Goal: Information Seeking & Learning: Learn about a topic

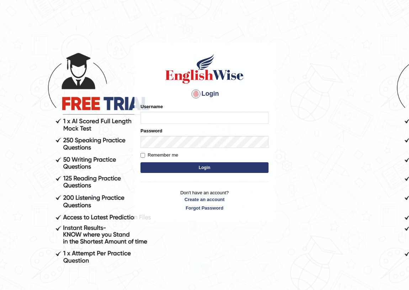
click at [208, 117] on input "Username" at bounding box center [205, 118] width 128 height 12
type input "simrankhoju_parramatta"
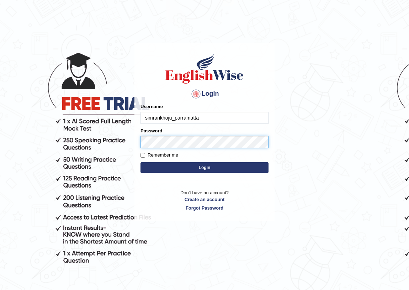
click at [174, 158] on form "Please fix the following errors: Username simrankhoju_parramatta Password Remem…" at bounding box center [205, 139] width 128 height 72
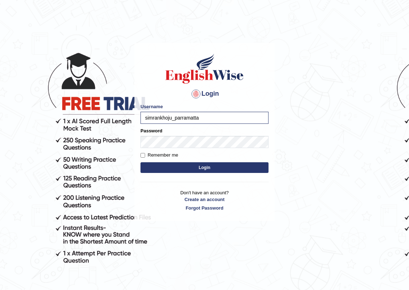
click at [222, 168] on button "Login" at bounding box center [205, 167] width 128 height 11
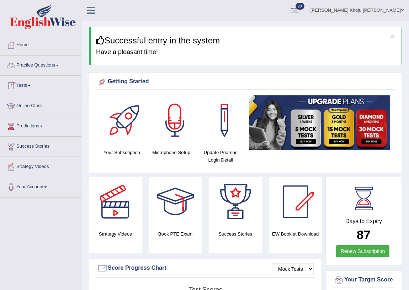
click at [44, 62] on link "Practice Questions" at bounding box center [40, 65] width 81 height 18
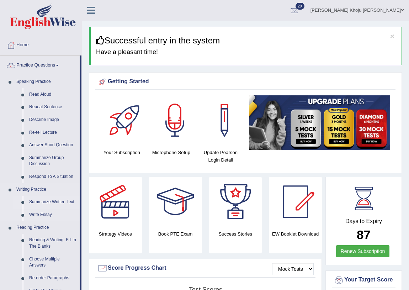
scroll to position [32, 0]
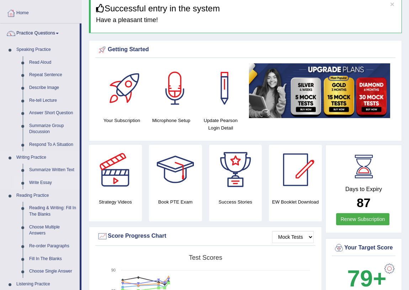
click at [36, 181] on link "Write Essay" at bounding box center [53, 183] width 54 height 13
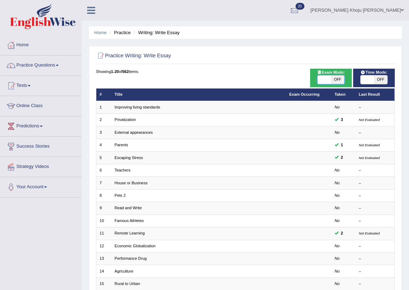
click at [324, 81] on span at bounding box center [324, 79] width 13 height 9
checkbox input "true"
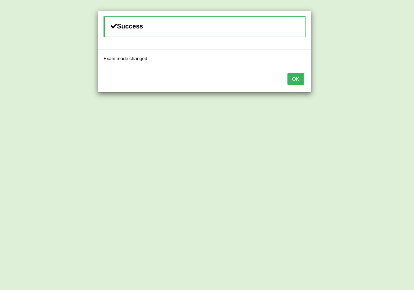
click at [295, 81] on button "OK" at bounding box center [296, 79] width 16 height 12
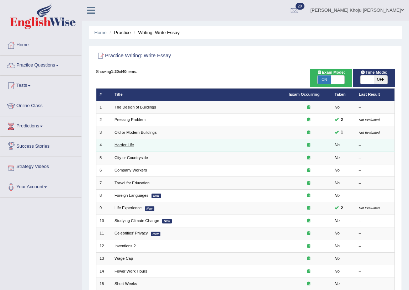
click at [129, 145] on link "Harder Life" at bounding box center [125, 145] width 20 height 4
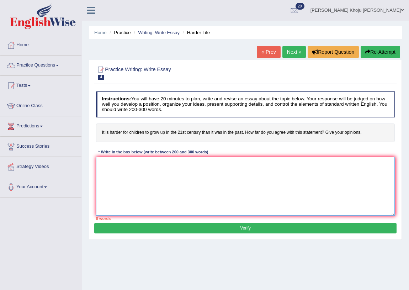
click at [153, 201] on textarea at bounding box center [245, 186] width 299 height 59
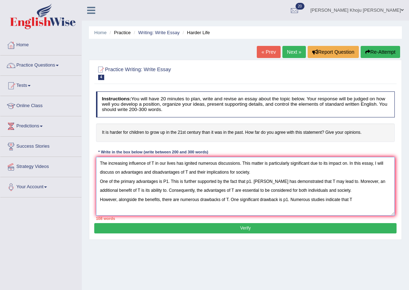
click at [341, 183] on textarea "The increasing influence of T in our lives has ignited numerous discussions. Th…" at bounding box center [245, 186] width 299 height 59
click at [365, 205] on textarea "The increasing influence of T in our lives has ignited numerous discussions. Th…" at bounding box center [245, 186] width 299 height 59
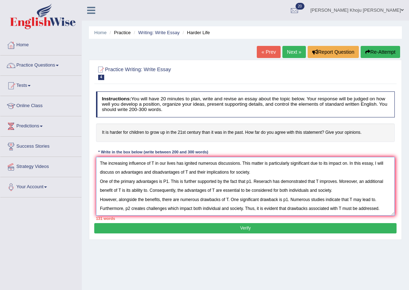
scroll to position [6, 0]
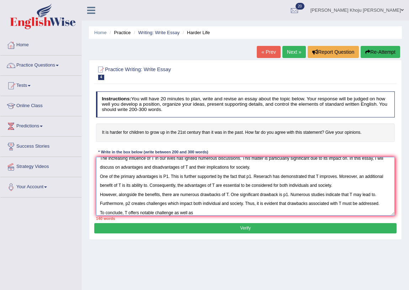
click at [172, 214] on textarea "The increasing influence of T in our lives has ignited numerous discussions. Th…" at bounding box center [245, 186] width 299 height 59
click at [159, 221] on div "Instructions: You will have 20 minutes to plan, write and revise an essay about…" at bounding box center [245, 156] width 302 height 135
click at [160, 217] on div "140 words" at bounding box center [245, 219] width 299 height 6
click at [161, 213] on textarea "The increasing influence of T in our lives has ignited numerous discussions. Th…" at bounding box center [245, 186] width 299 height 59
type textarea "The increasing influence of T in our lives has ignited numerous discussions. Th…"
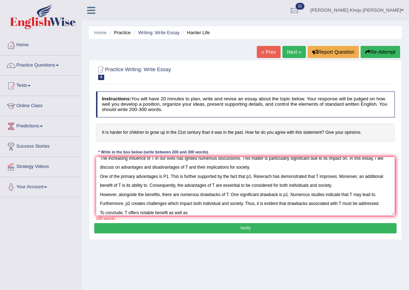
click at [213, 228] on button "Verify" at bounding box center [245, 228] width 302 height 10
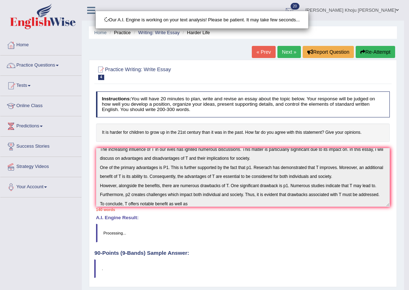
drag, startPoint x: 214, startPoint y: 206, endPoint x: 214, endPoint y: 211, distance: 5.3
click at [214, 211] on div "Our A.I. Engine is working on your text analysis! Please be patient. It may tak…" at bounding box center [204, 145] width 409 height 290
click at [214, 203] on div "Our A.I. Engine is working on your text analysis! Please be patient. It may tak…" at bounding box center [204, 145] width 409 height 290
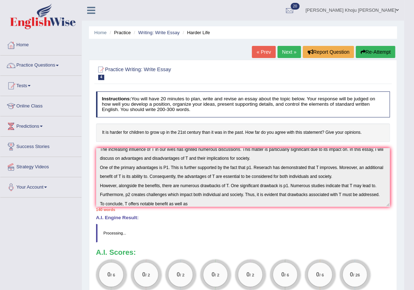
click at [0, 0] on div "Checking spelling/grammar..." at bounding box center [0, 0] width 0 height 0
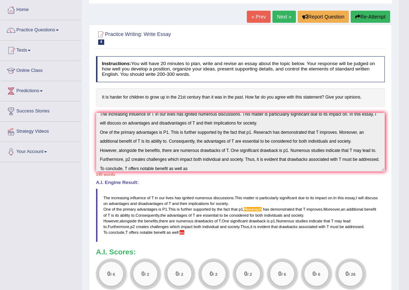
scroll to position [0, 0]
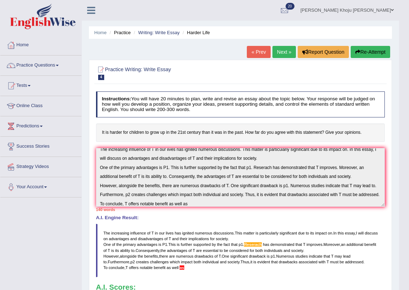
click at [362, 51] on button "Re-Attempt" at bounding box center [371, 52] width 40 height 12
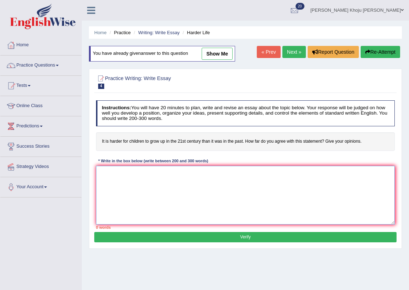
click at [158, 198] on textarea at bounding box center [245, 195] width 299 height 59
paste textarea "The increasing influence of T in our lives has ignited numerous discussions. Th…"
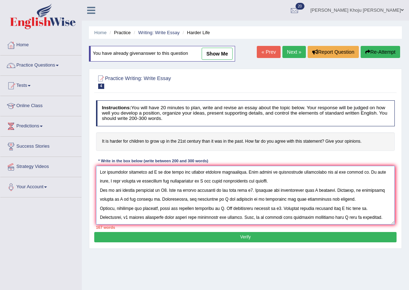
click at [154, 174] on textarea at bounding box center [245, 195] width 299 height 59
click at [128, 182] on textarea at bounding box center [245, 195] width 299 height 59
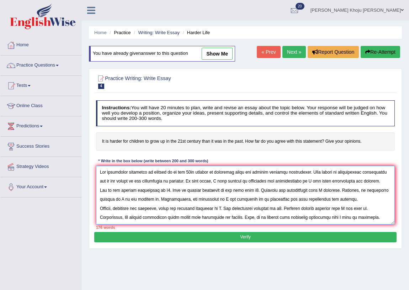
click at [307, 181] on textarea at bounding box center [245, 195] width 299 height 59
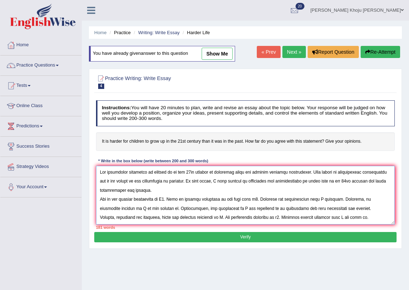
click at [166, 200] on textarea at bounding box center [245, 195] width 299 height 59
click at [164, 199] on textarea at bounding box center [245, 195] width 299 height 59
click at [204, 200] on textarea at bounding box center [245, 195] width 299 height 59
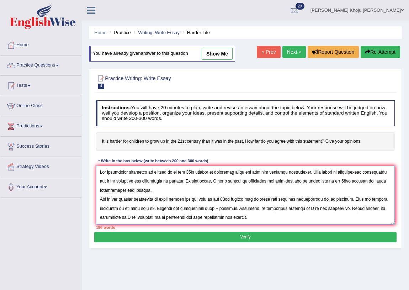
click at [153, 208] on textarea at bounding box center [245, 195] width 299 height 59
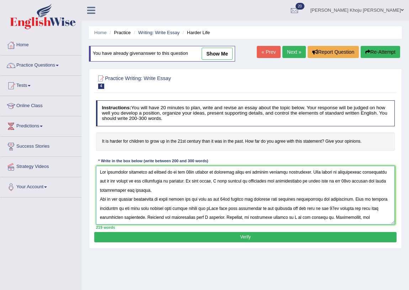
click at [206, 218] on textarea at bounding box center [245, 195] width 299 height 59
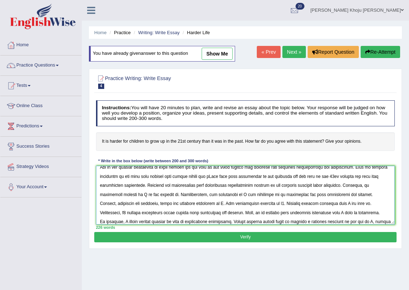
click at [119, 194] on textarea at bounding box center [245, 195] width 299 height 59
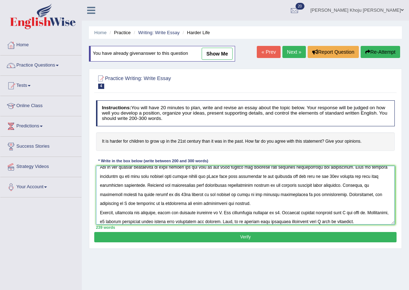
click at [376, 194] on textarea at bounding box center [245, 195] width 299 height 59
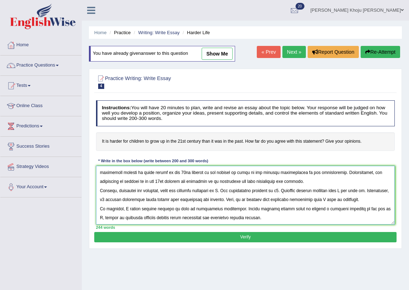
click at [228, 190] on textarea at bounding box center [245, 195] width 299 height 59
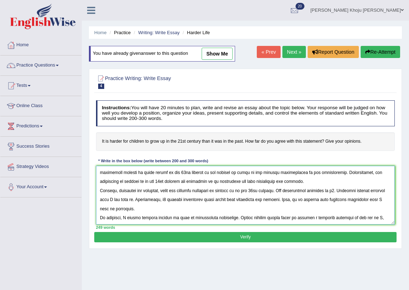
click at [341, 191] on textarea at bounding box center [245, 195] width 299 height 59
click at [357, 191] on textarea at bounding box center [245, 195] width 299 height 59
click at [292, 191] on textarea at bounding box center [245, 195] width 299 height 59
click at [339, 192] on textarea at bounding box center [245, 195] width 299 height 59
click at [130, 200] on textarea at bounding box center [245, 195] width 299 height 59
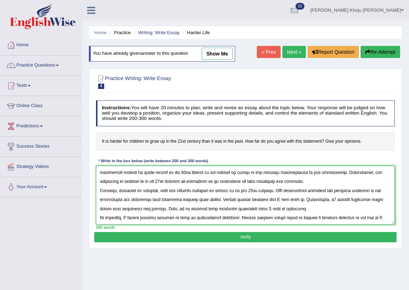
click at [290, 200] on textarea at bounding box center [245, 195] width 299 height 59
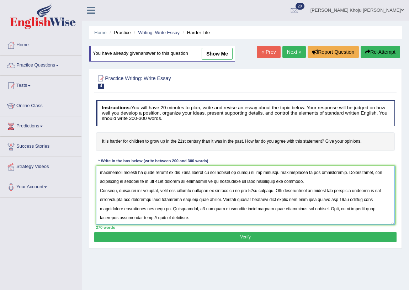
click at [100, 209] on textarea at bounding box center [245, 195] width 299 height 59
click at [174, 207] on textarea at bounding box center [245, 195] width 299 height 59
click at [297, 210] on textarea at bounding box center [245, 195] width 299 height 59
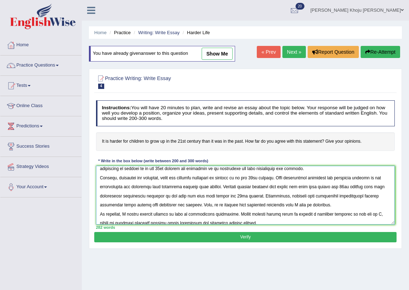
scroll to position [85, 0]
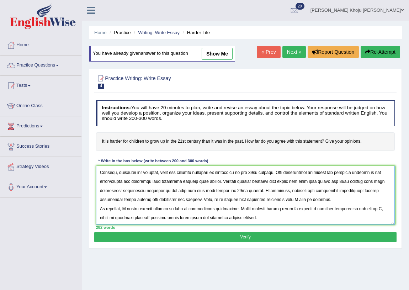
click at [295, 199] on textarea at bounding box center [245, 195] width 299 height 59
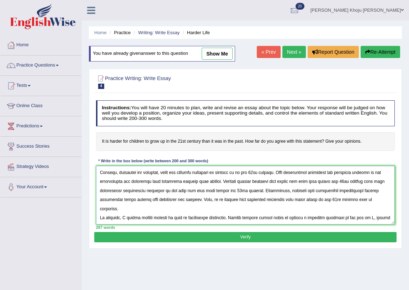
scroll to position [96, 0]
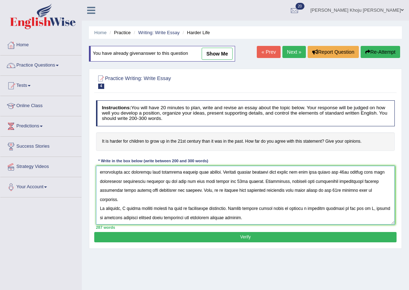
click at [128, 208] on textarea at bounding box center [245, 195] width 299 height 59
click at [145, 217] on textarea at bounding box center [245, 195] width 299 height 59
type textarea "The increasing influence of growing up in the 21st century in childrens lives h…"
click at [155, 238] on button "Verify" at bounding box center [245, 237] width 302 height 10
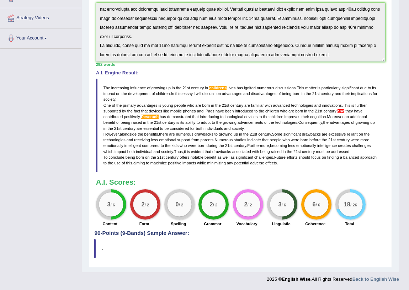
scroll to position [0, 0]
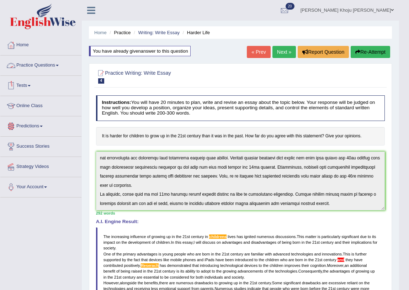
click at [34, 88] on link "Tests" at bounding box center [40, 85] width 81 height 18
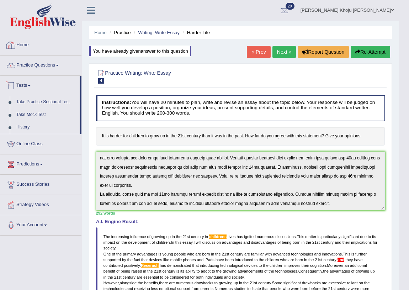
click at [32, 67] on link "Practice Questions" at bounding box center [40, 65] width 81 height 18
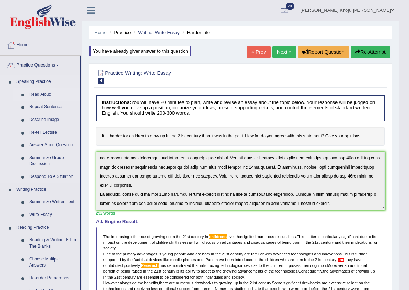
click at [43, 92] on link "Read Aloud" at bounding box center [53, 94] width 54 height 13
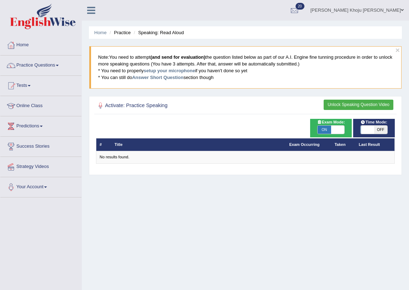
click at [367, 126] on span at bounding box center [367, 130] width 13 height 9
checkbox input "true"
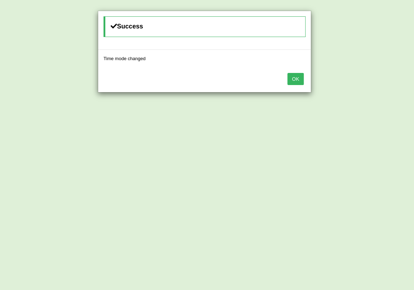
click at [296, 73] on button "OK" at bounding box center [296, 79] width 16 height 12
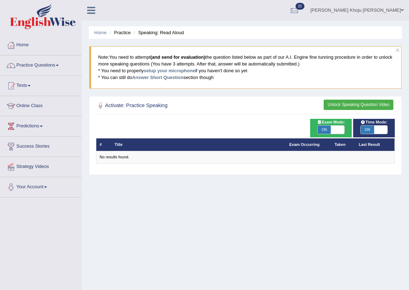
click at [341, 130] on span at bounding box center [337, 130] width 13 height 9
checkbox input "false"
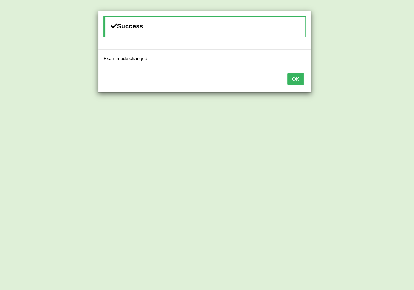
click at [292, 80] on button "OK" at bounding box center [296, 79] width 16 height 12
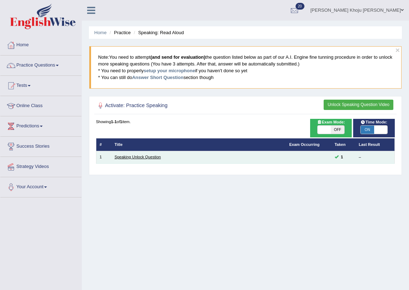
click at [123, 155] on link "Speaking Unlock Question" at bounding box center [138, 157] width 46 height 4
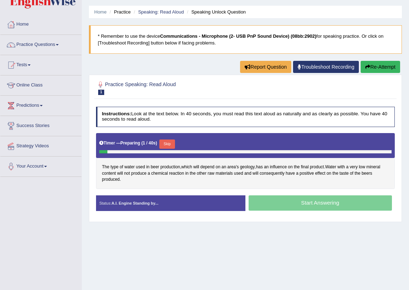
scroll to position [32, 0]
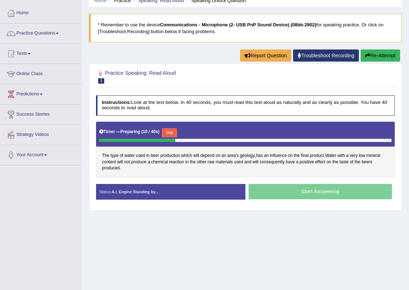
click at [169, 128] on button "Skip" at bounding box center [169, 132] width 15 height 9
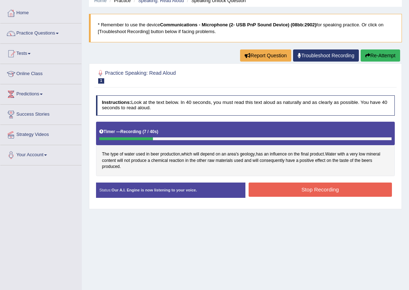
click at [286, 191] on button "Stop Recording" at bounding box center [320, 190] width 143 height 14
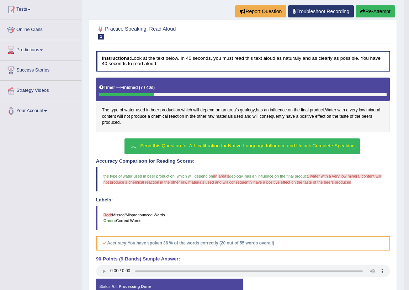
scroll to position [64, 0]
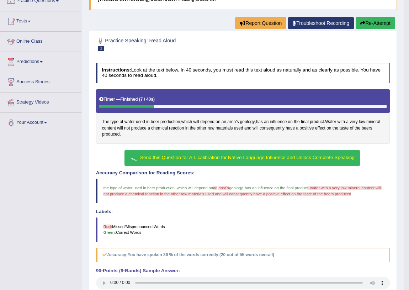
click at [376, 28] on button "Re-Attempt" at bounding box center [376, 23] width 40 height 12
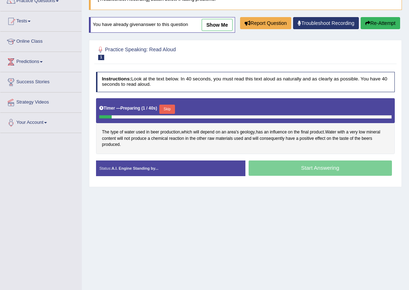
click at [175, 114] on button "Skip" at bounding box center [166, 109] width 15 height 9
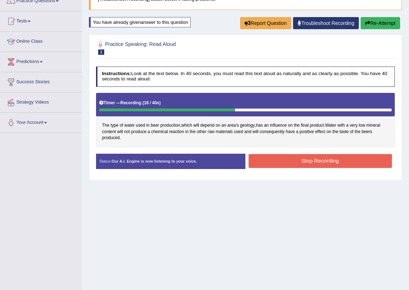
click at [295, 169] on div "Status: Our A.I. Engine is now listening to your voice. Start Answering Stop Re…" at bounding box center [245, 165] width 299 height 22
click at [298, 160] on button "Stop Recording" at bounding box center [320, 161] width 143 height 14
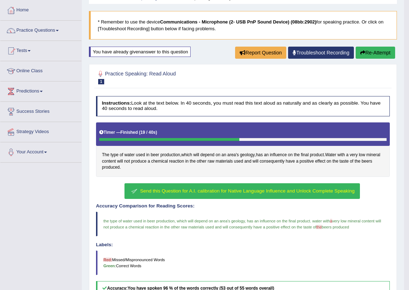
scroll to position [32, 0]
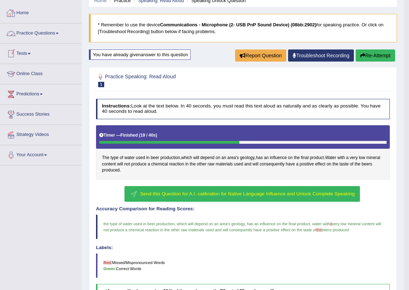
click at [59, 33] on span at bounding box center [57, 33] width 3 height 1
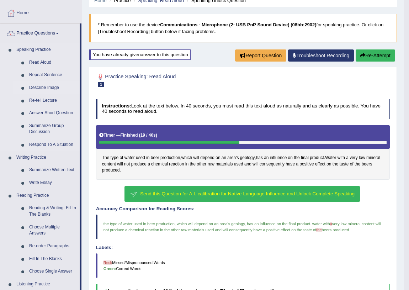
click at [42, 86] on link "Describe Image" at bounding box center [53, 87] width 54 height 13
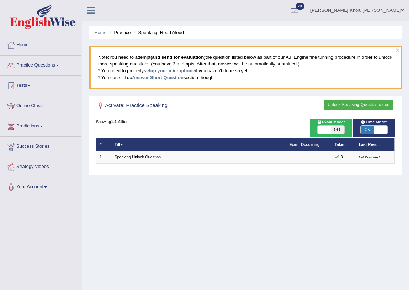
click at [327, 126] on span at bounding box center [324, 130] width 13 height 9
checkbox input "true"
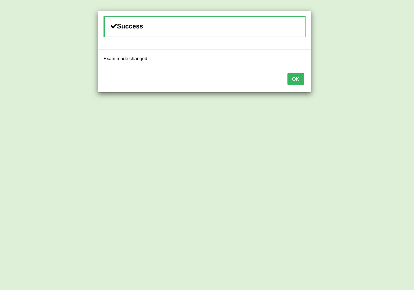
click at [288, 74] on button "OK" at bounding box center [296, 79] width 16 height 12
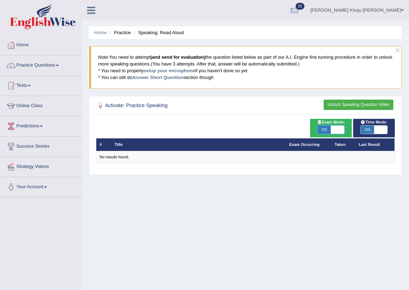
click at [334, 127] on span at bounding box center [337, 130] width 13 height 9
checkbox input "false"
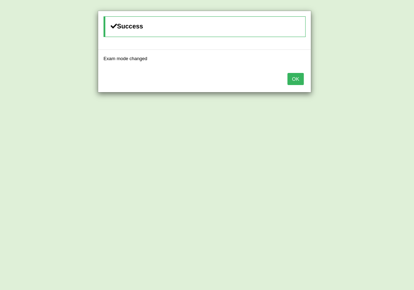
click at [297, 78] on button "OK" at bounding box center [296, 79] width 16 height 12
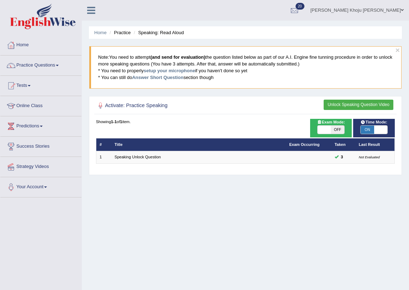
click at [380, 102] on button "Unlock Speaking Question Video" at bounding box center [359, 105] width 70 height 10
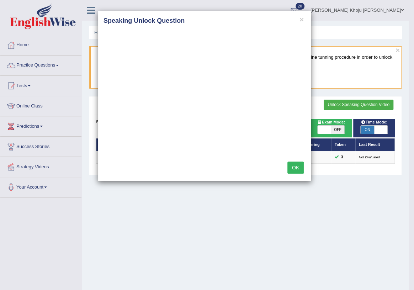
click at [295, 165] on button "OK" at bounding box center [296, 168] width 16 height 12
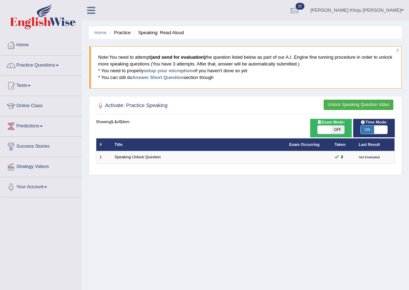
click at [361, 99] on div "Activate: Practice Speaking Unlock Speaking Question Video" at bounding box center [245, 106] width 302 height 15
click at [351, 110] on div at bounding box center [245, 106] width 299 height 12
click at [361, 105] on button "Unlock Speaking Question Video" at bounding box center [359, 105] width 70 height 10
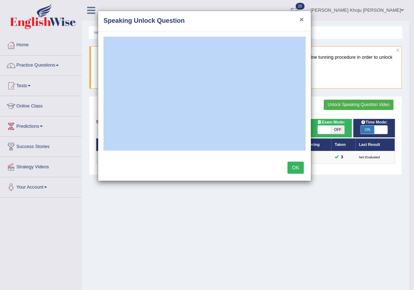
click at [303, 19] on button "×" at bounding box center [302, 19] width 4 height 7
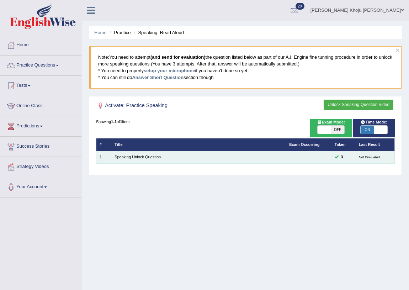
click at [161, 155] on link "Speaking Unlock Question" at bounding box center [138, 157] width 46 height 4
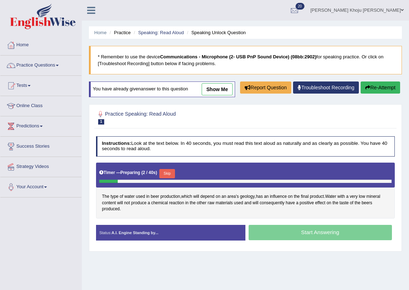
click at [165, 178] on button "Skip" at bounding box center [166, 173] width 15 height 9
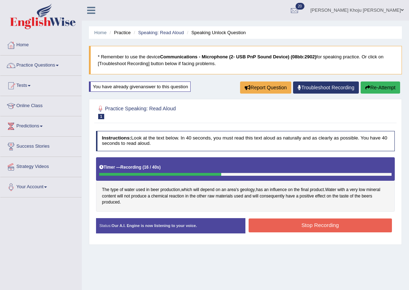
click at [331, 224] on button "Stop Recording" at bounding box center [320, 226] width 143 height 14
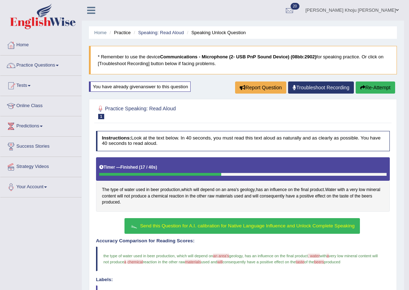
click at [184, 224] on span "Send this Question for A.I. calibration for Native Language Influence and Unloc…" at bounding box center [247, 225] width 215 height 5
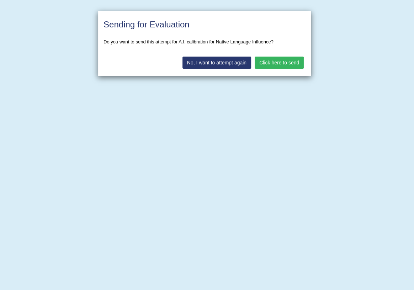
click at [290, 58] on button "Click here to send" at bounding box center [279, 63] width 49 height 12
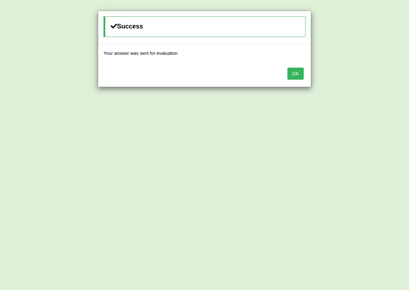
click at [304, 77] on button "OK" at bounding box center [296, 74] width 16 height 12
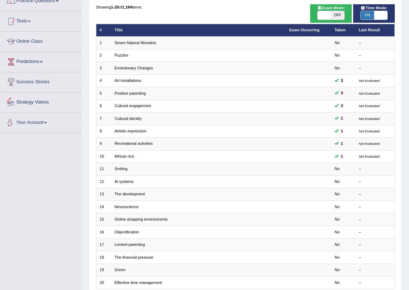
scroll to position [32, 0]
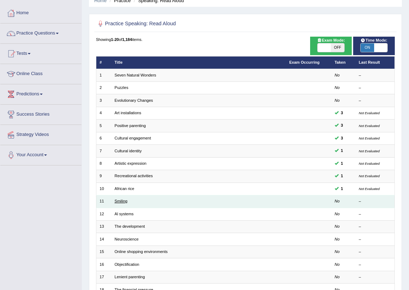
click at [125, 201] on link "Smiling" at bounding box center [121, 201] width 13 height 4
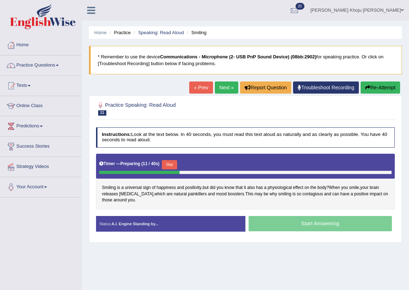
click at [177, 164] on button "Skip" at bounding box center [169, 164] width 15 height 9
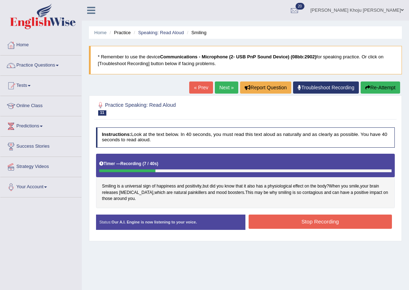
click at [285, 226] on button "Stop Recording" at bounding box center [320, 222] width 143 height 14
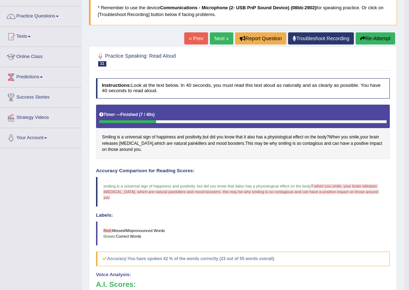
scroll to position [32, 0]
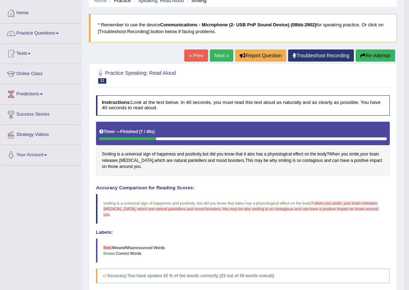
click at [388, 53] on button "Re-Attempt" at bounding box center [376, 55] width 40 height 12
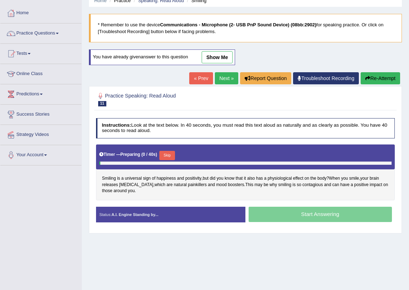
scroll to position [32, 0]
click at [165, 152] on button "Skip" at bounding box center [166, 155] width 15 height 9
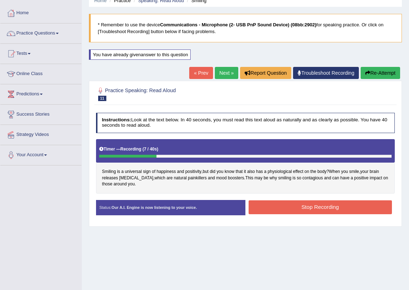
click at [379, 76] on button "Re-Attempt" at bounding box center [381, 73] width 40 height 12
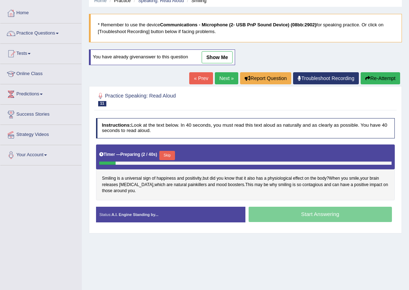
click at [163, 153] on button "Skip" at bounding box center [166, 155] width 15 height 9
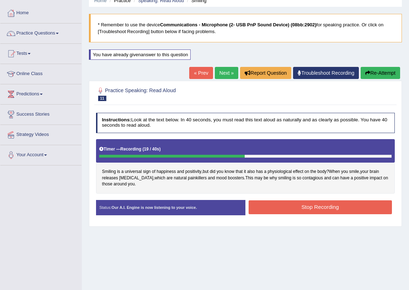
click at [312, 201] on button "Stop Recording" at bounding box center [320, 207] width 143 height 14
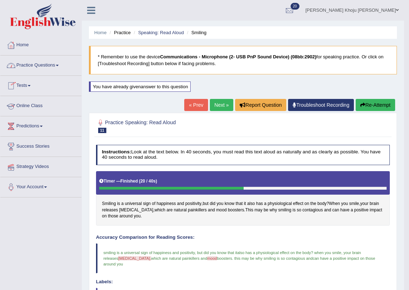
click at [48, 66] on link "Practice Questions" at bounding box center [40, 65] width 81 height 18
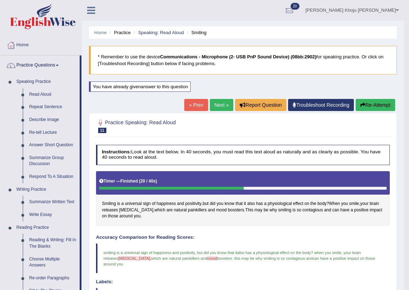
click at [0, 56] on link "Practice Questions" at bounding box center [39, 65] width 79 height 18
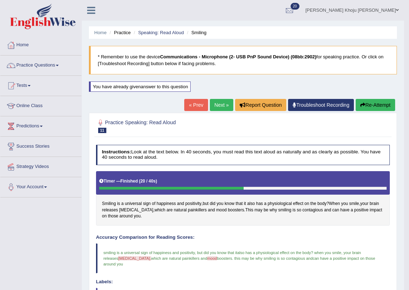
click at [0, 56] on link "Practice Questions" at bounding box center [40, 65] width 81 height 18
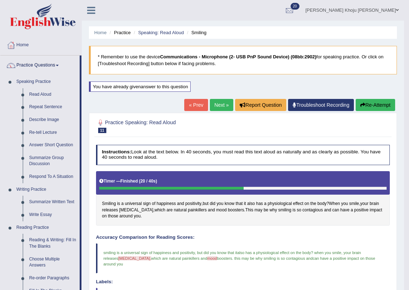
click at [0, 56] on link "Practice Questions" at bounding box center [39, 65] width 79 height 18
